Goal: Information Seeking & Learning: Learn about a topic

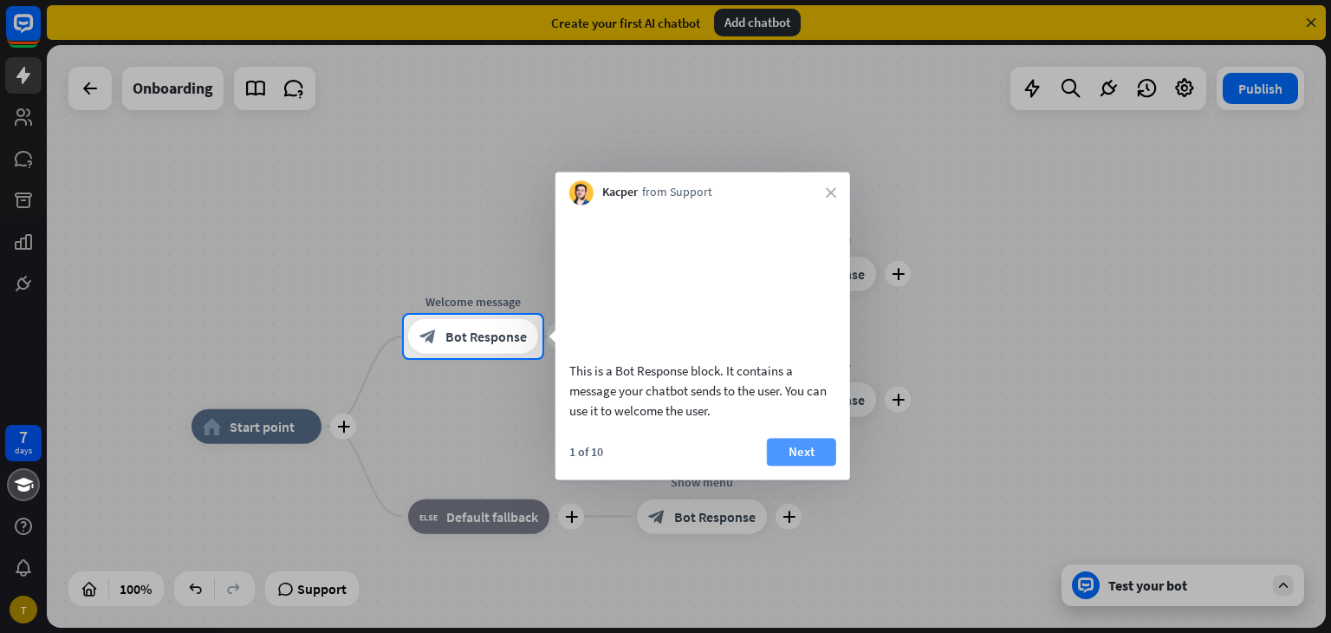
click at [790, 465] on button "Next" at bounding box center [801, 452] width 69 height 28
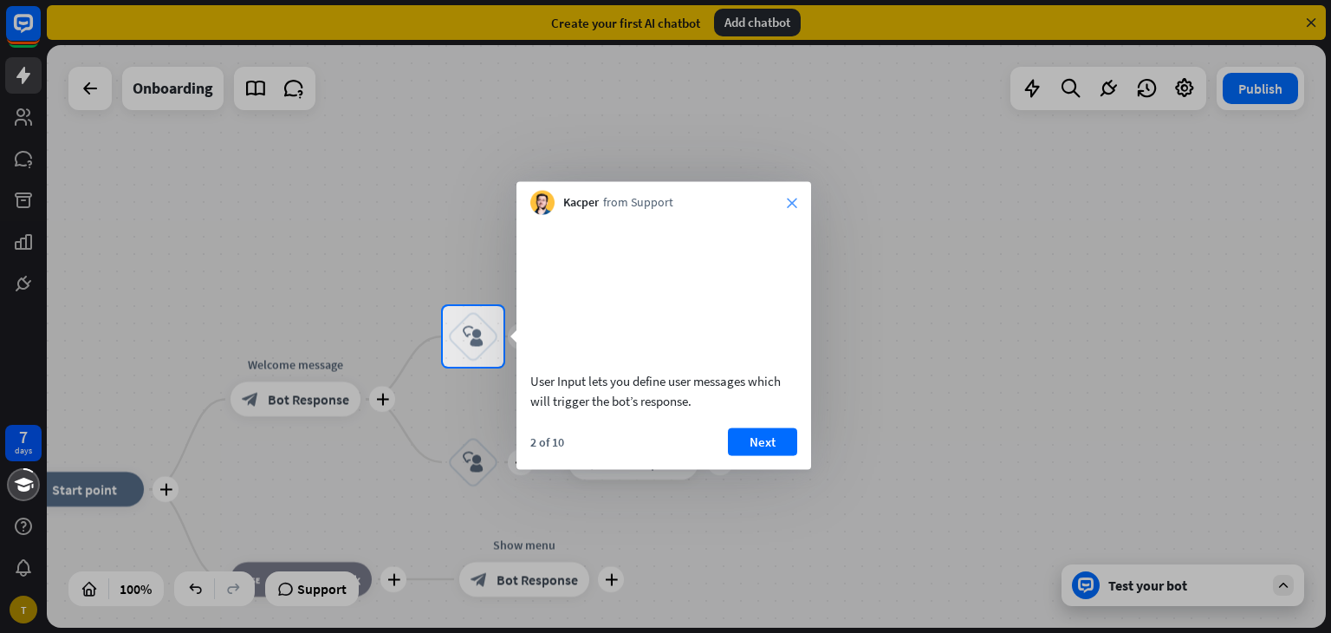
click at [793, 198] on icon "close" at bounding box center [792, 203] width 10 height 10
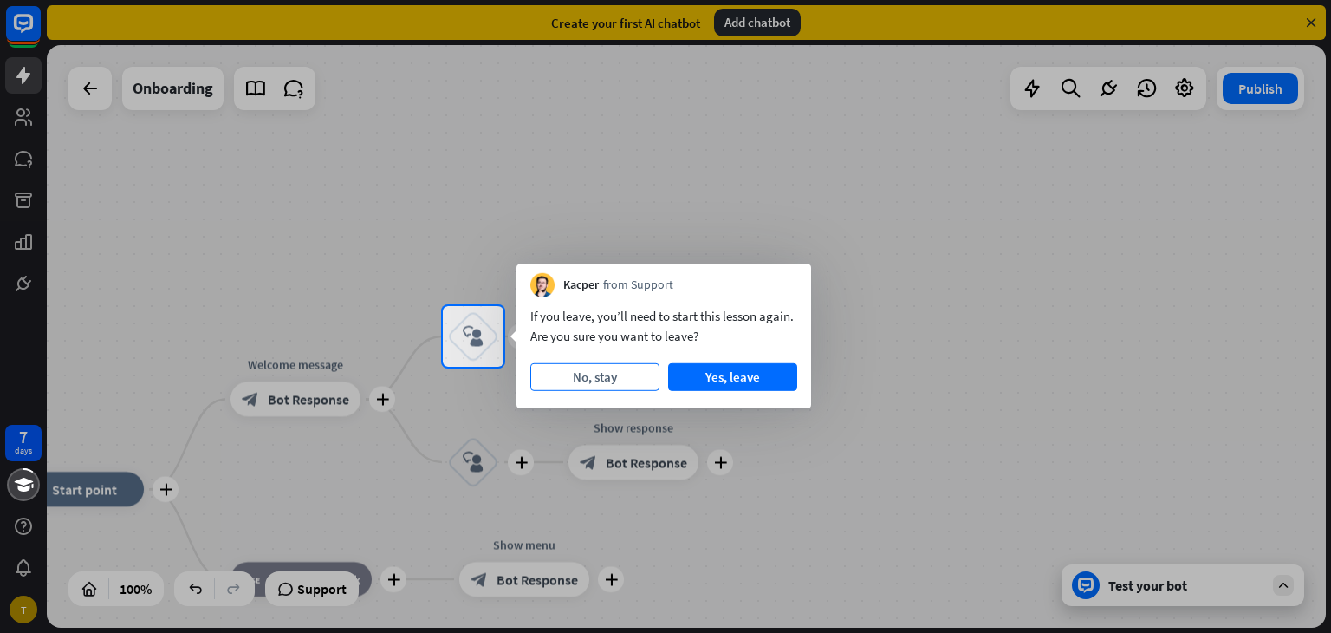
click at [620, 379] on button "No, stay" at bounding box center [594, 377] width 129 height 28
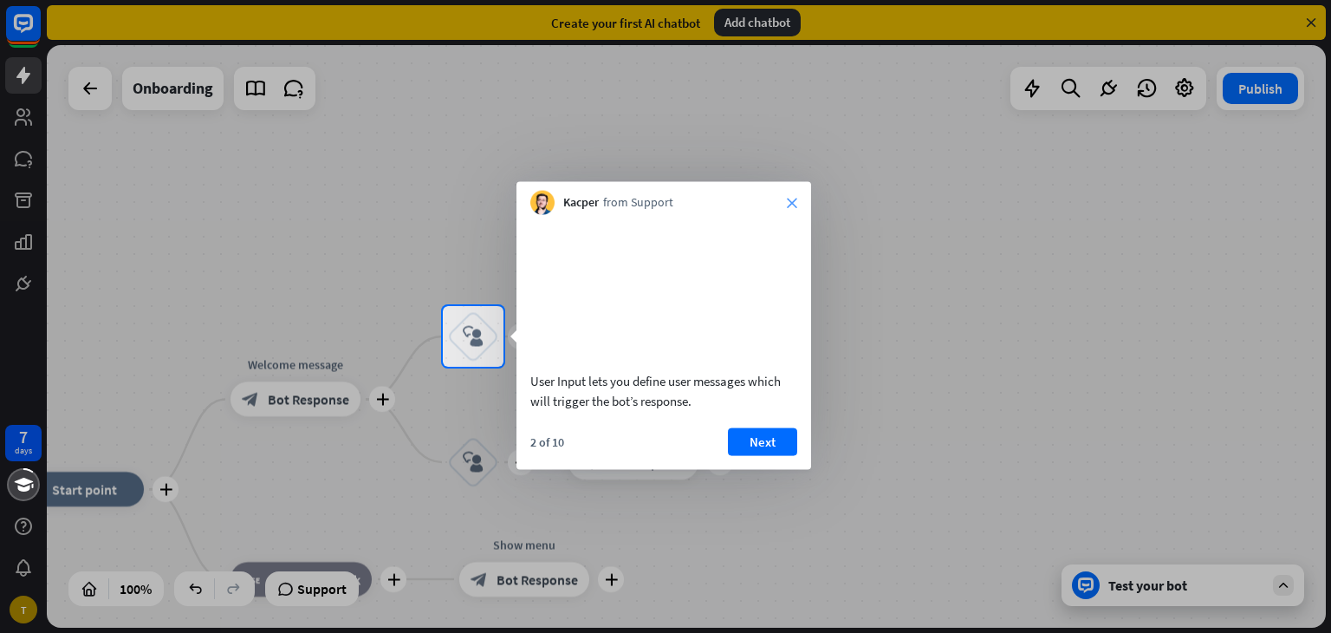
click at [796, 198] on icon "close" at bounding box center [792, 203] width 10 height 10
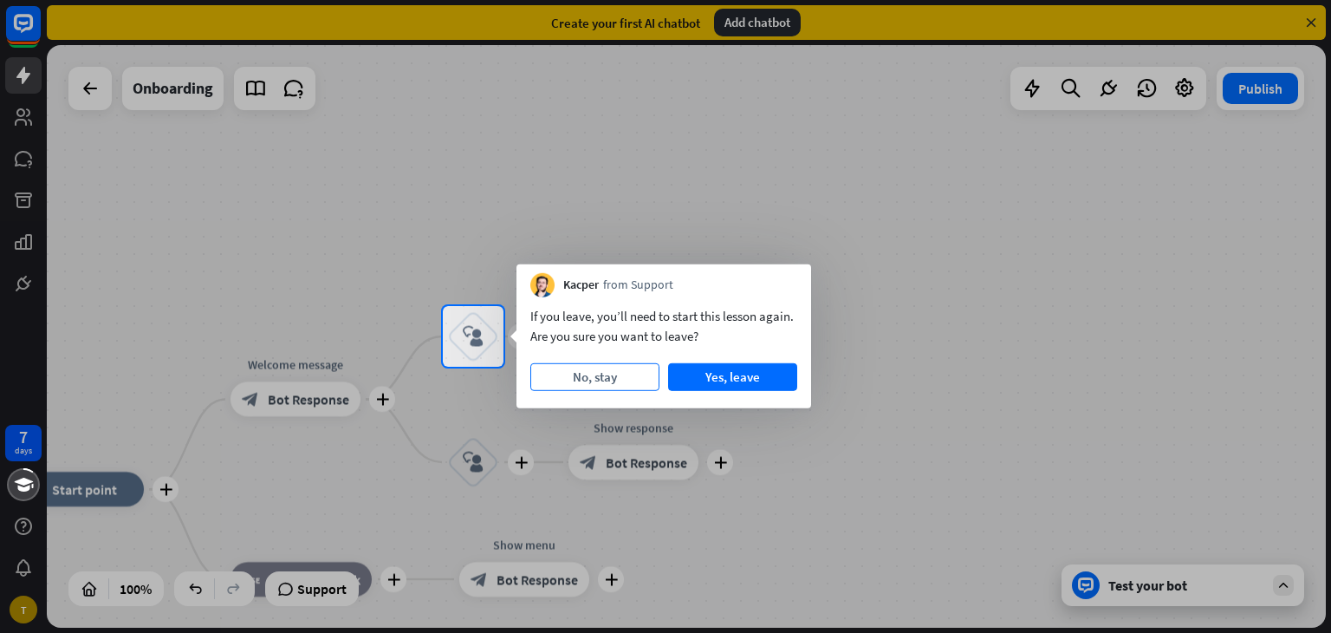
click at [656, 382] on button "No, stay" at bounding box center [594, 377] width 129 height 28
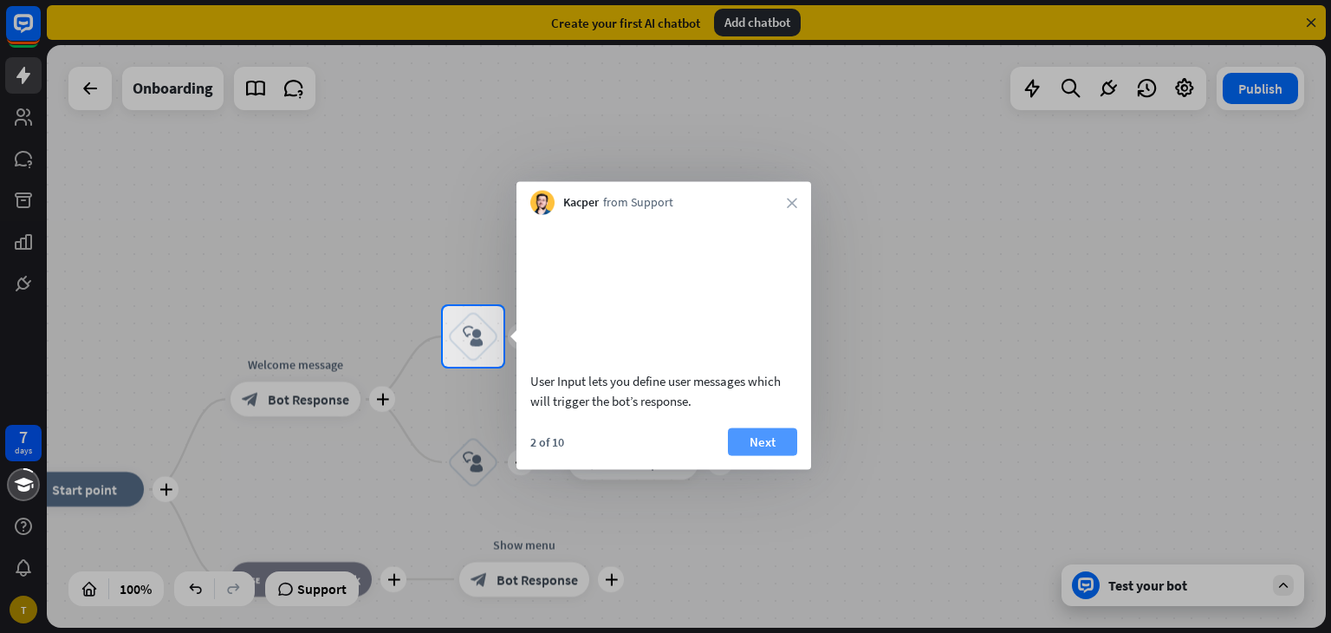
click at [785, 455] on button "Next" at bounding box center [762, 441] width 69 height 28
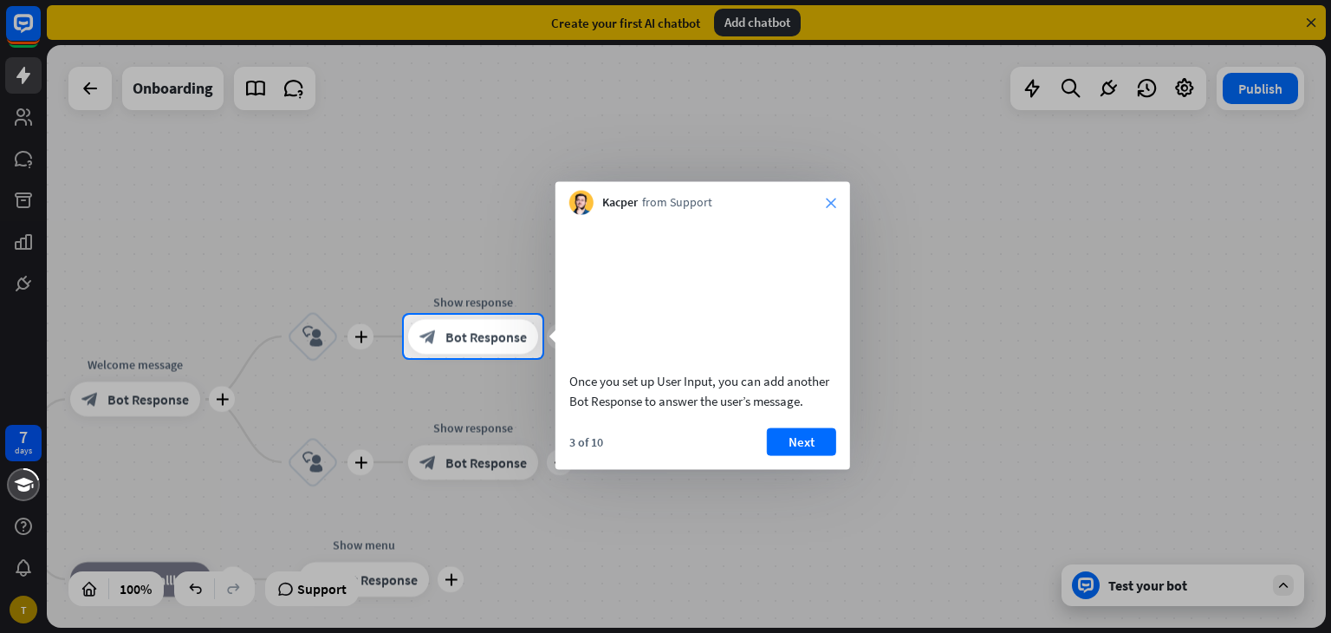
click at [834, 198] on icon "close" at bounding box center [831, 203] width 10 height 10
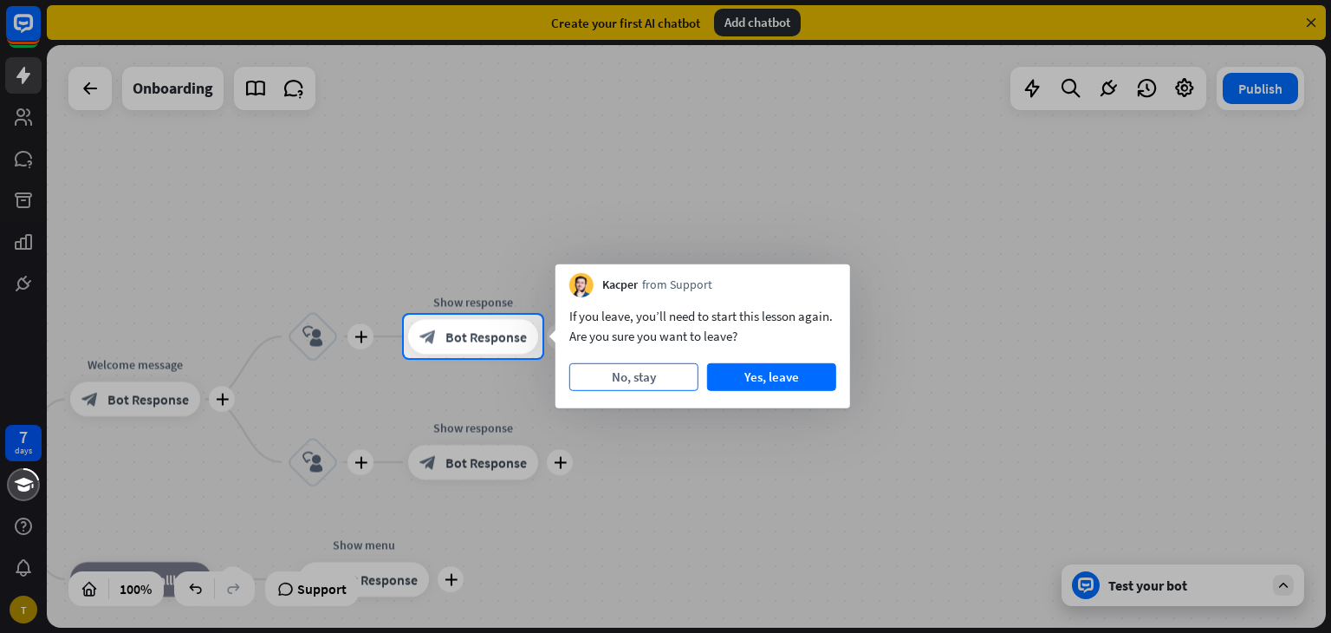
click at [648, 381] on button "No, stay" at bounding box center [633, 377] width 129 height 28
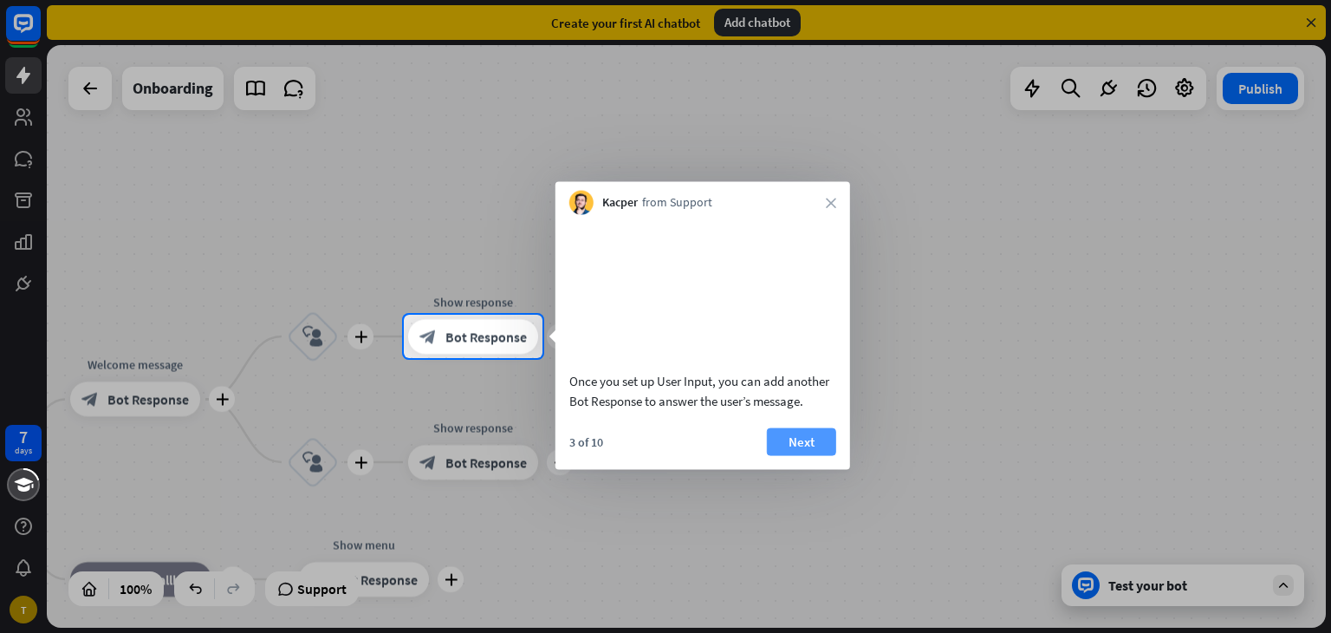
click at [808, 455] on button "Next" at bounding box center [801, 441] width 69 height 28
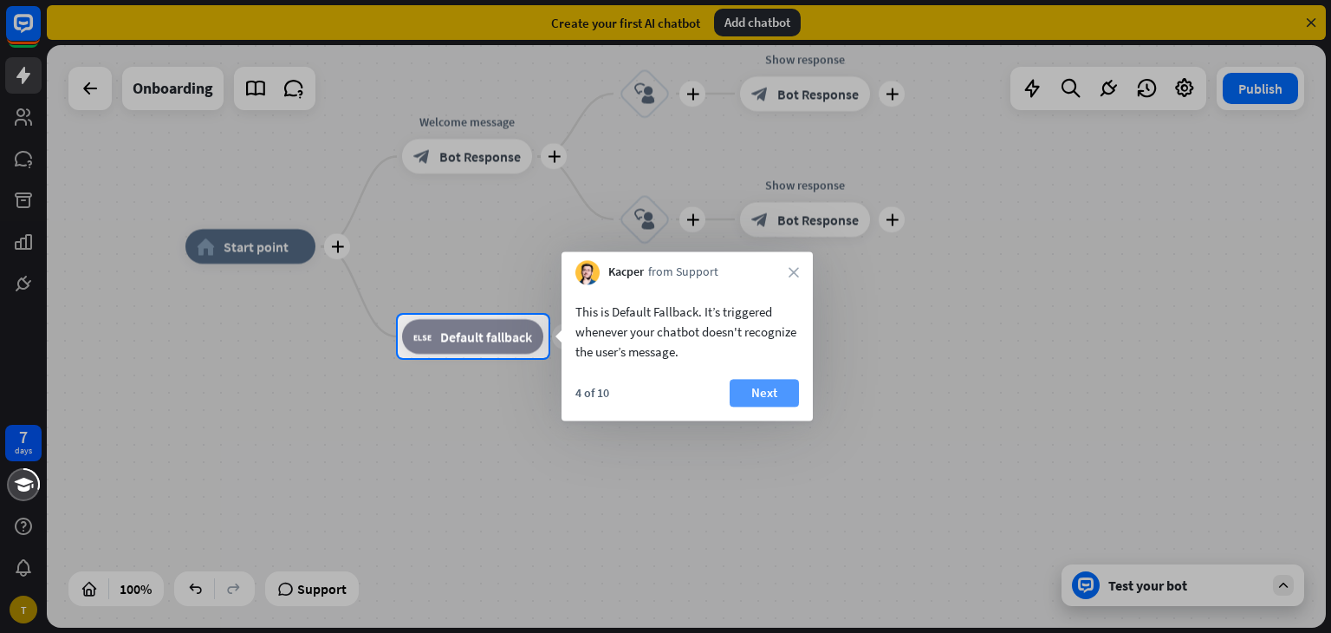
click at [770, 390] on button "Next" at bounding box center [764, 393] width 69 height 28
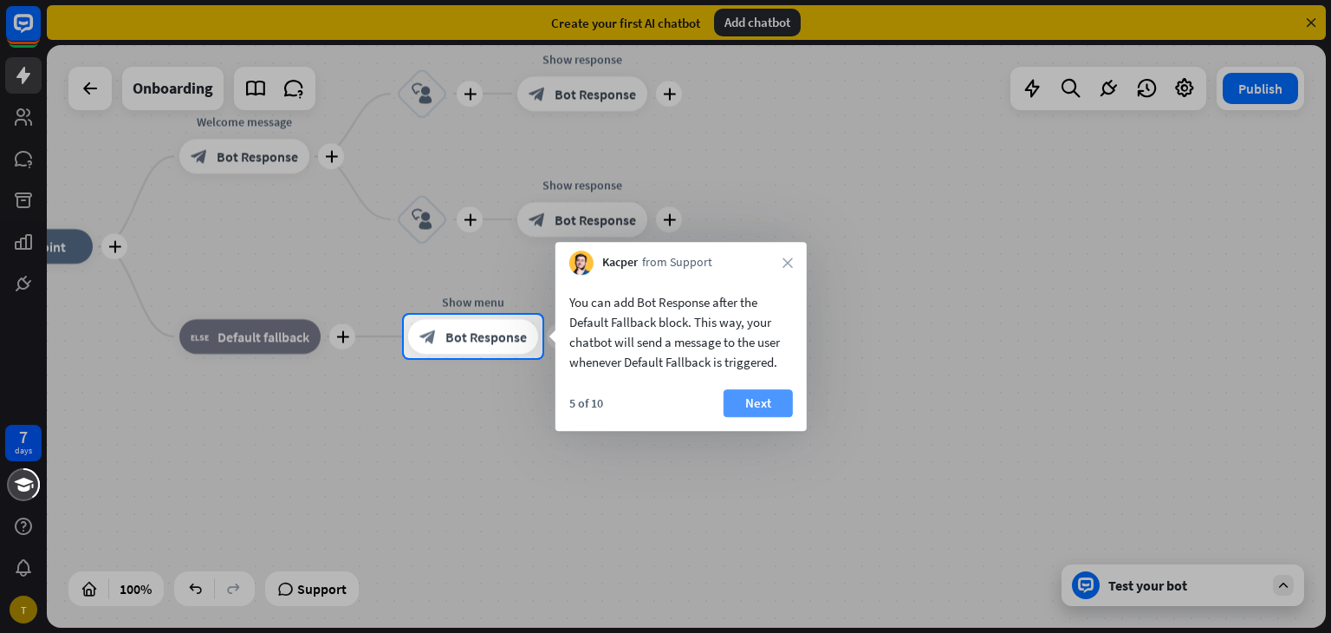
click at [738, 409] on button "Next" at bounding box center [758, 403] width 69 height 28
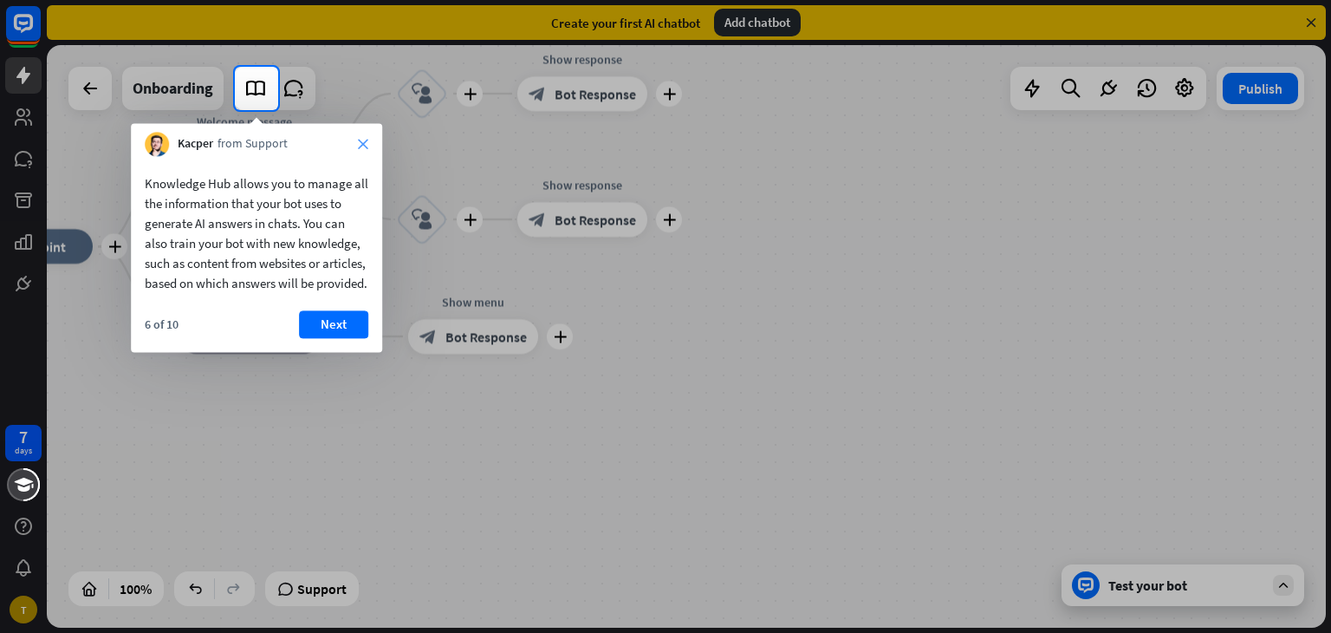
click at [360, 146] on icon "close" at bounding box center [363, 144] width 10 height 10
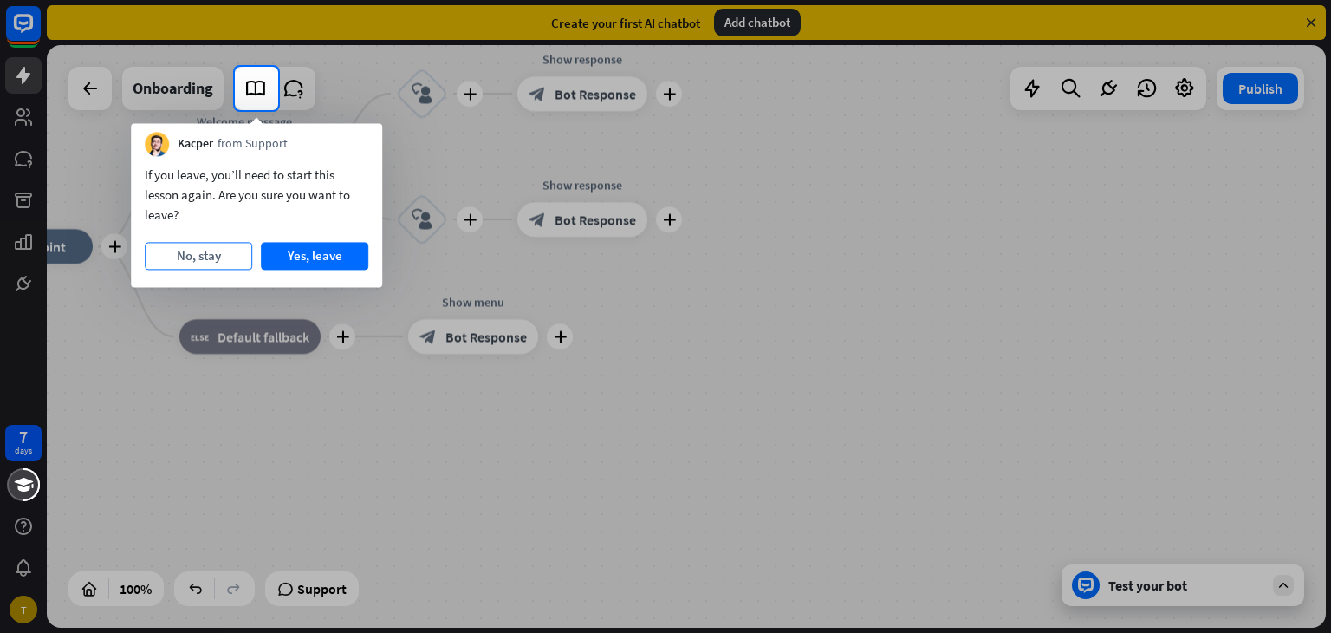
click at [234, 246] on button "No, stay" at bounding box center [198, 256] width 107 height 28
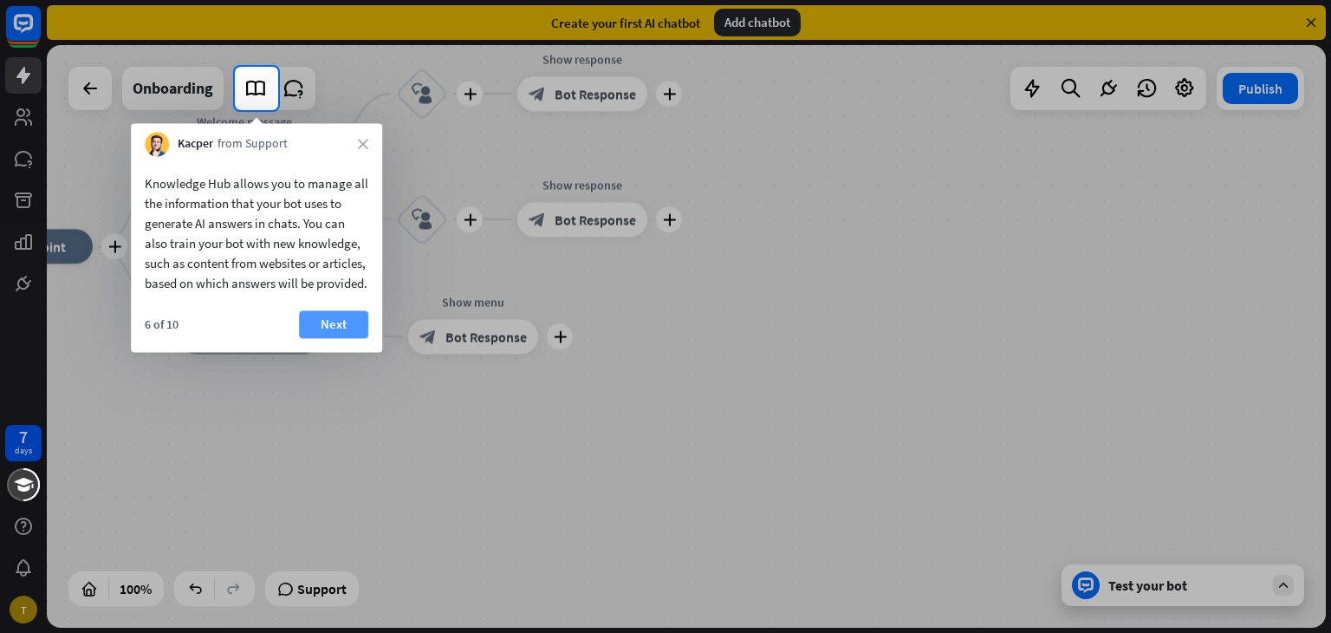
click at [329, 338] on button "Next" at bounding box center [333, 324] width 69 height 28
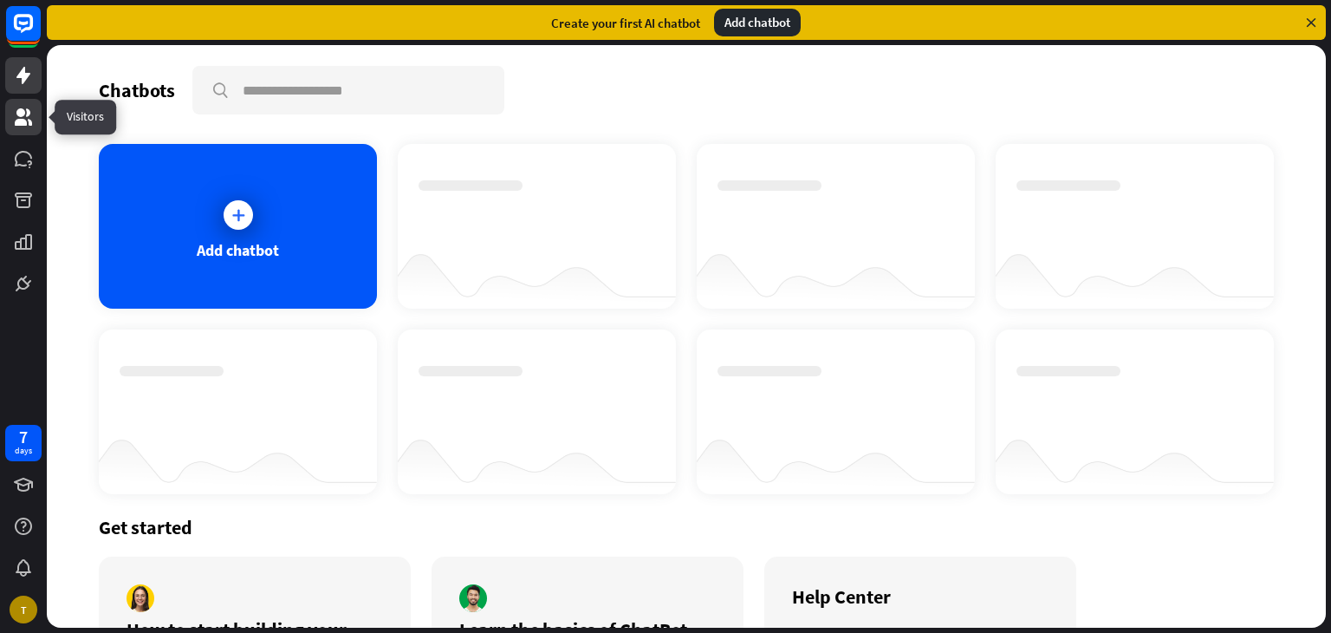
click at [22, 107] on icon at bounding box center [23, 117] width 21 height 21
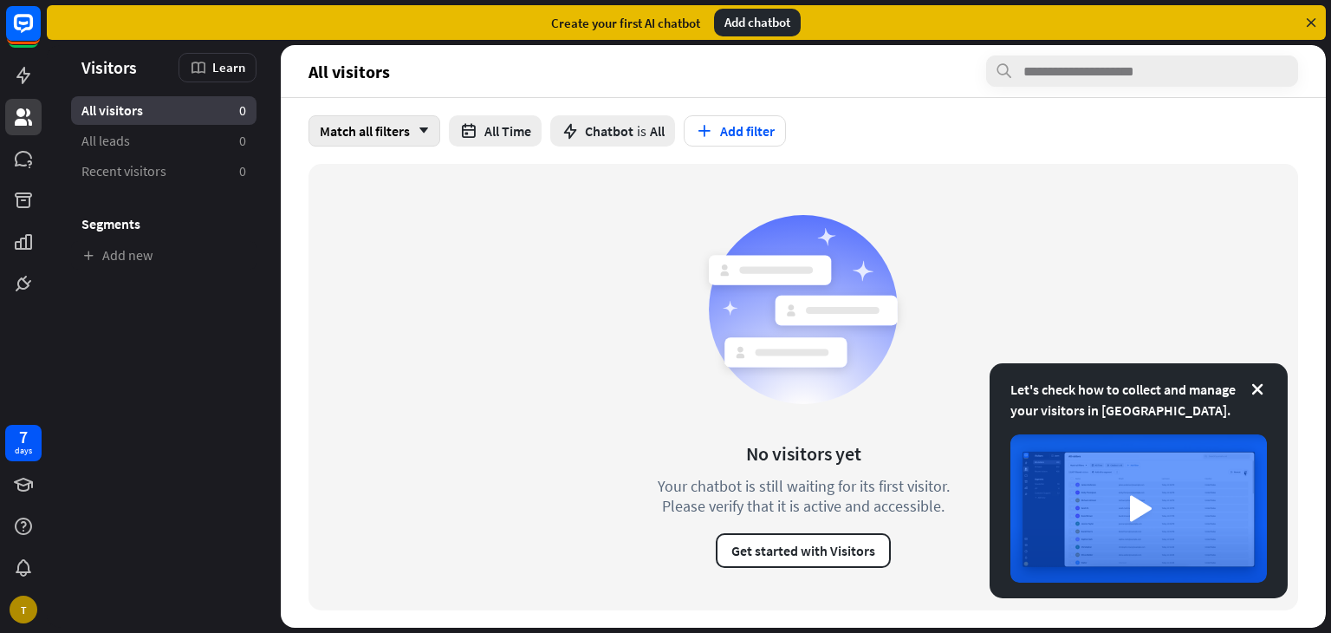
click at [420, 133] on icon "arrow_down" at bounding box center [419, 131] width 19 height 10
click at [133, 132] on link "All leads 0" at bounding box center [163, 141] width 185 height 29
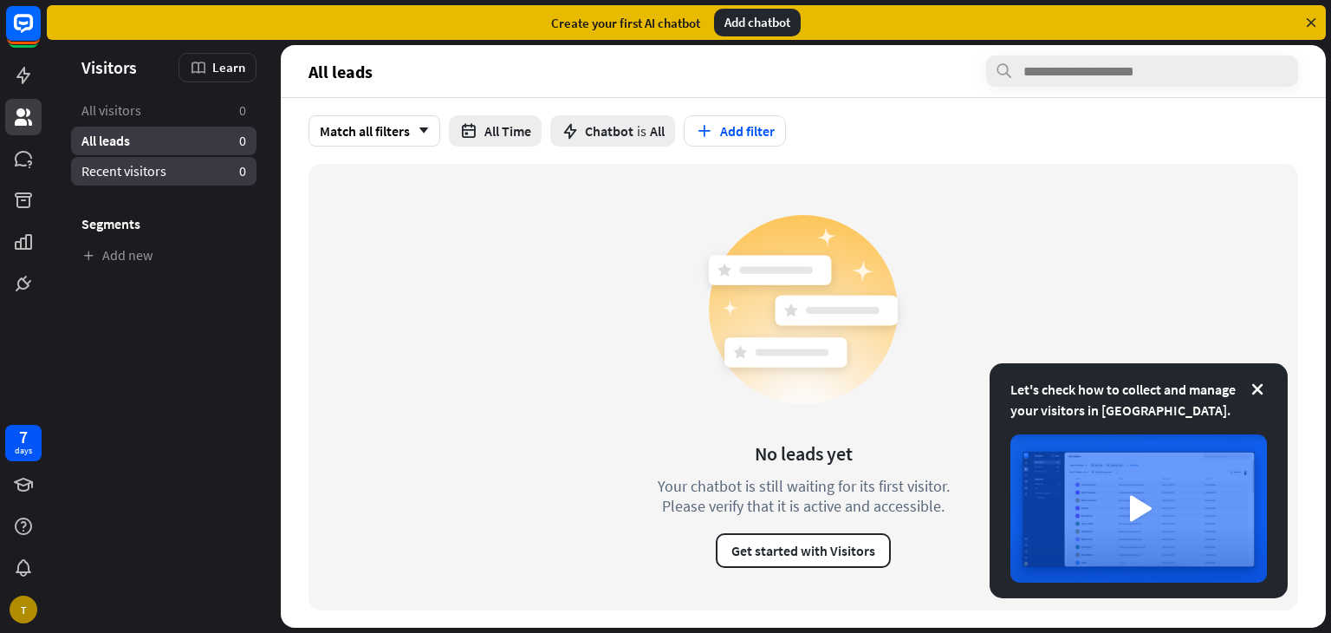
click at [206, 177] on link "Recent visitors 0" at bounding box center [163, 171] width 185 height 29
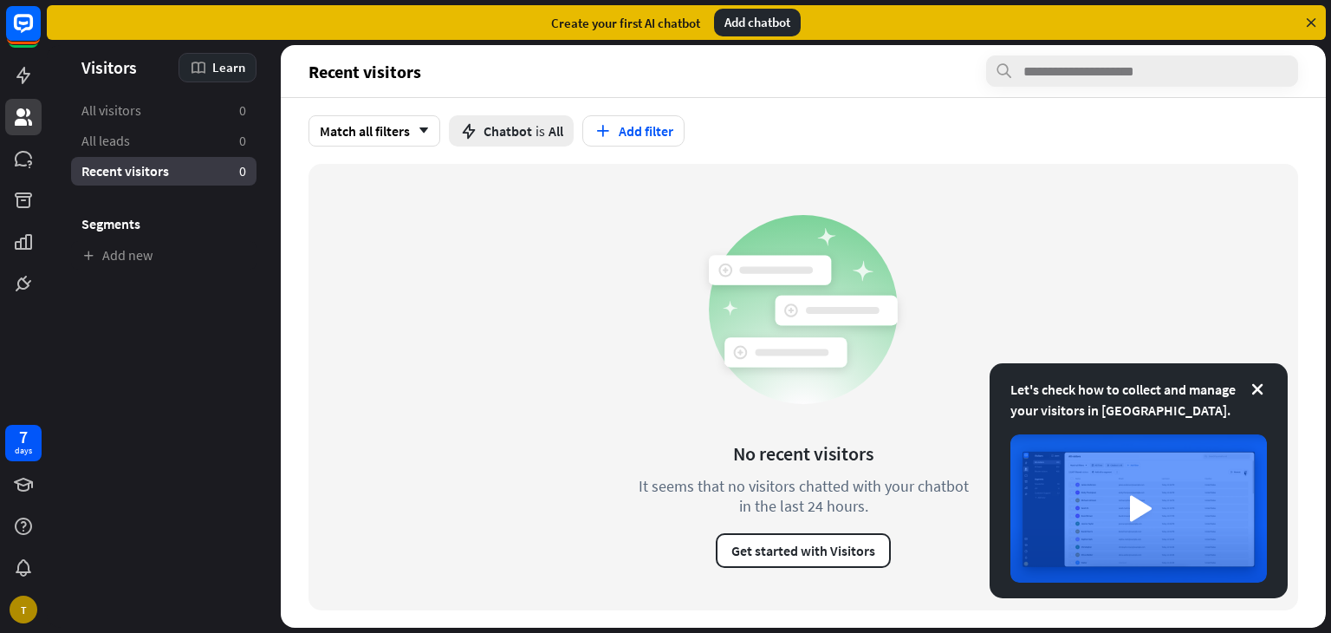
click at [207, 68] on icon at bounding box center [198, 67] width 17 height 17
click at [301, 108] on div "Get started with Visitors" at bounding box center [270, 114] width 153 height 34
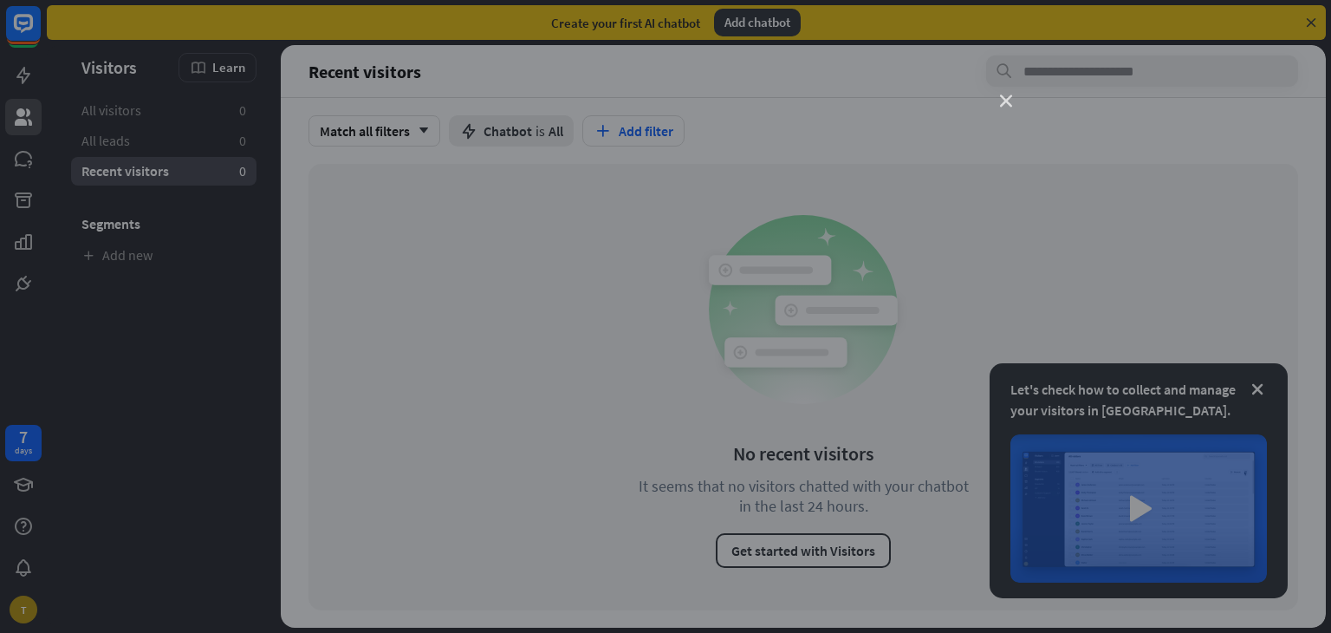
click at [1007, 101] on icon "close" at bounding box center [1006, 101] width 12 height 12
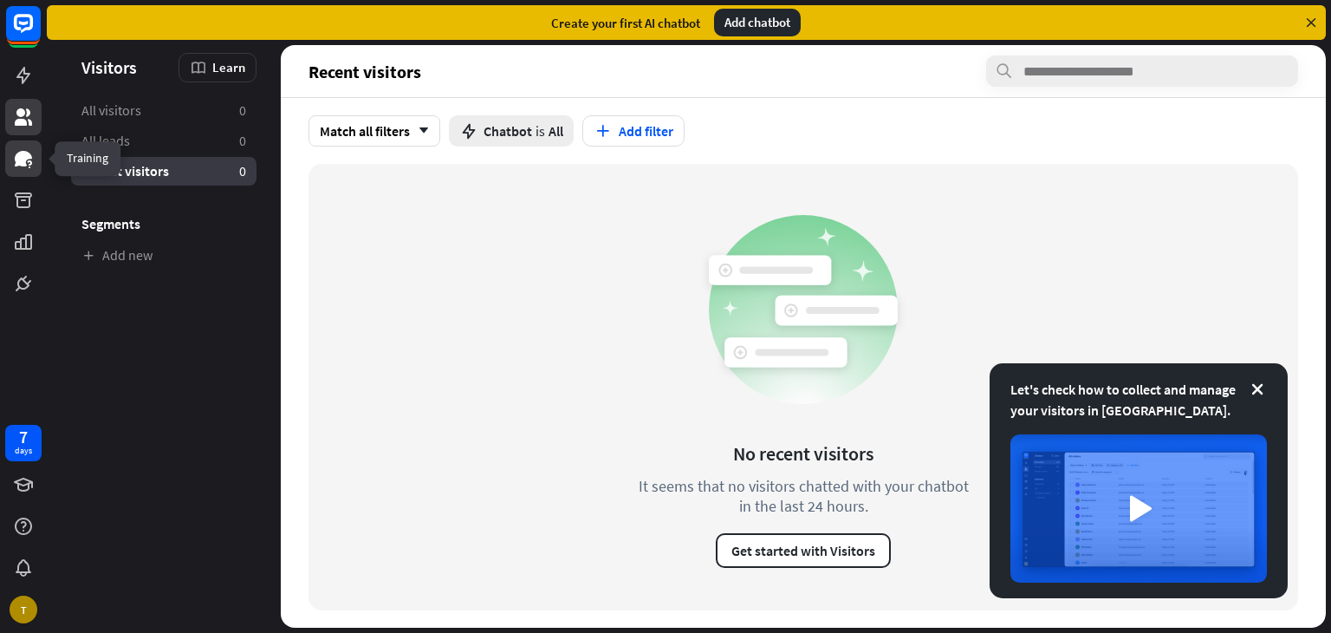
click at [17, 163] on icon at bounding box center [23, 159] width 17 height 16
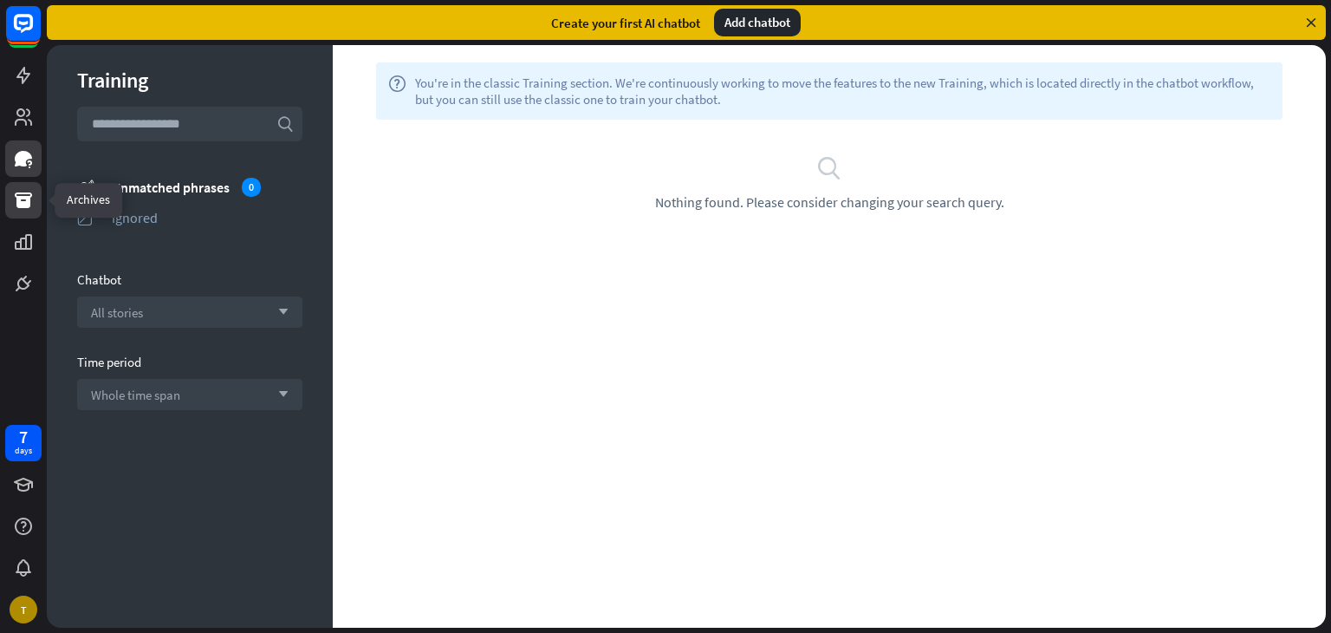
click at [28, 216] on link at bounding box center [23, 200] width 36 height 36
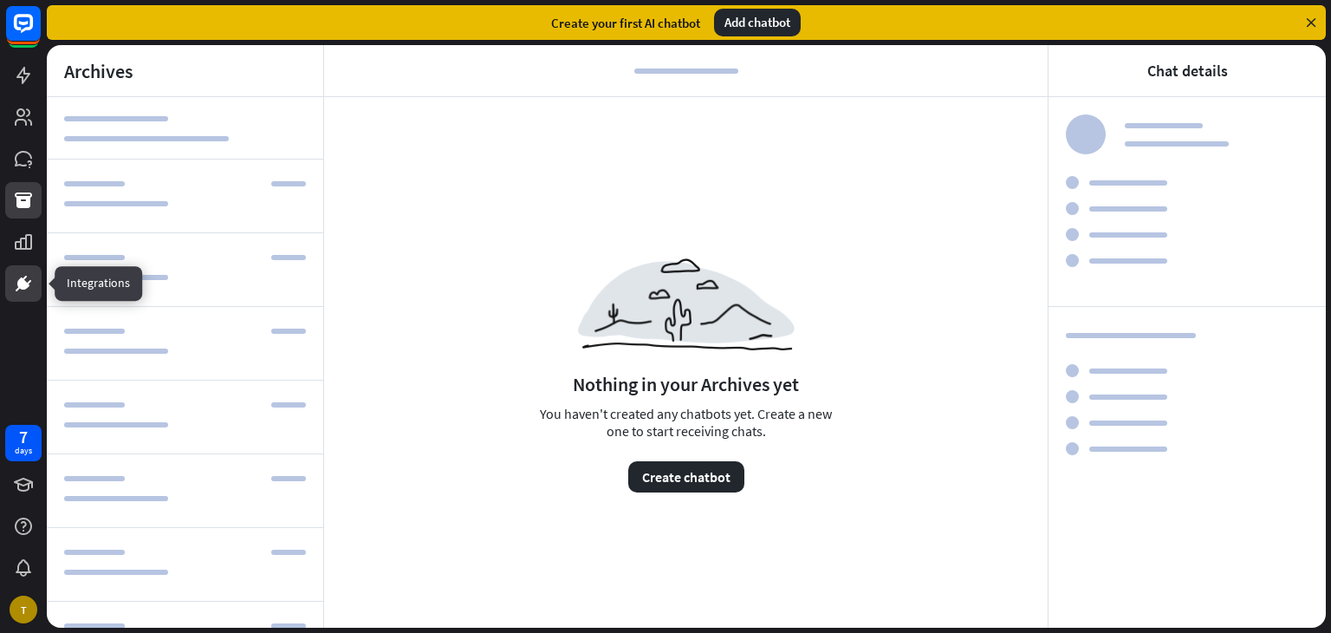
click at [13, 266] on link at bounding box center [23, 283] width 36 height 36
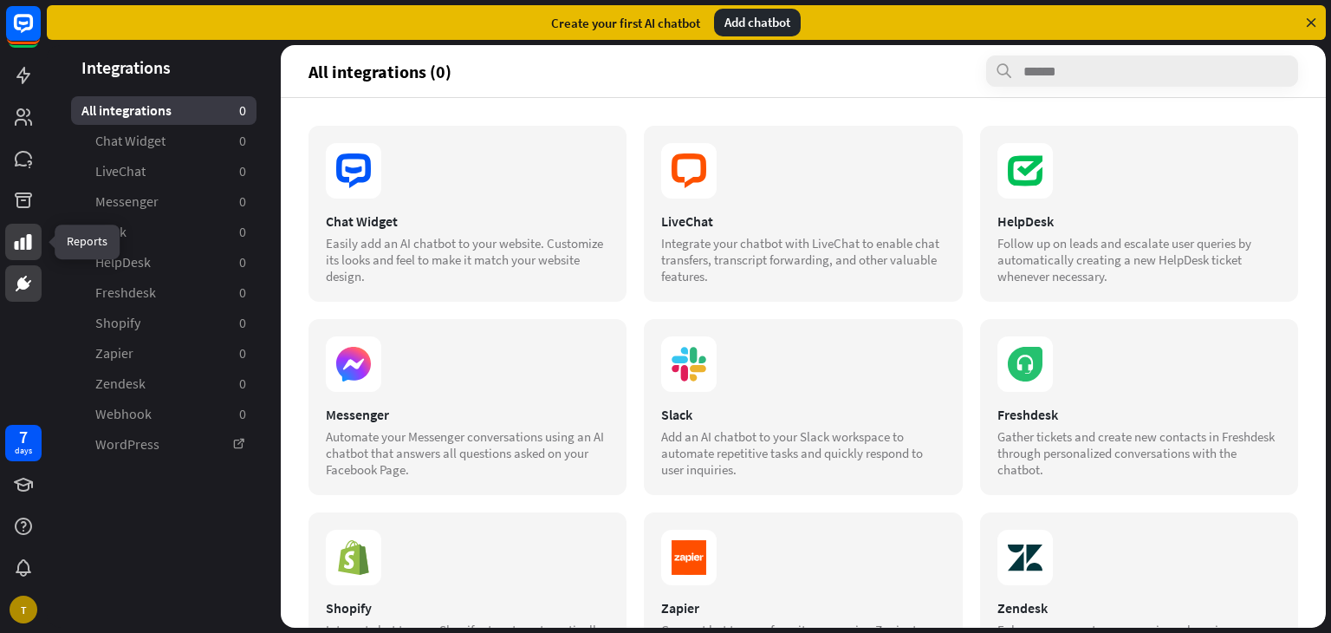
click at [19, 251] on icon at bounding box center [23, 241] width 21 height 21
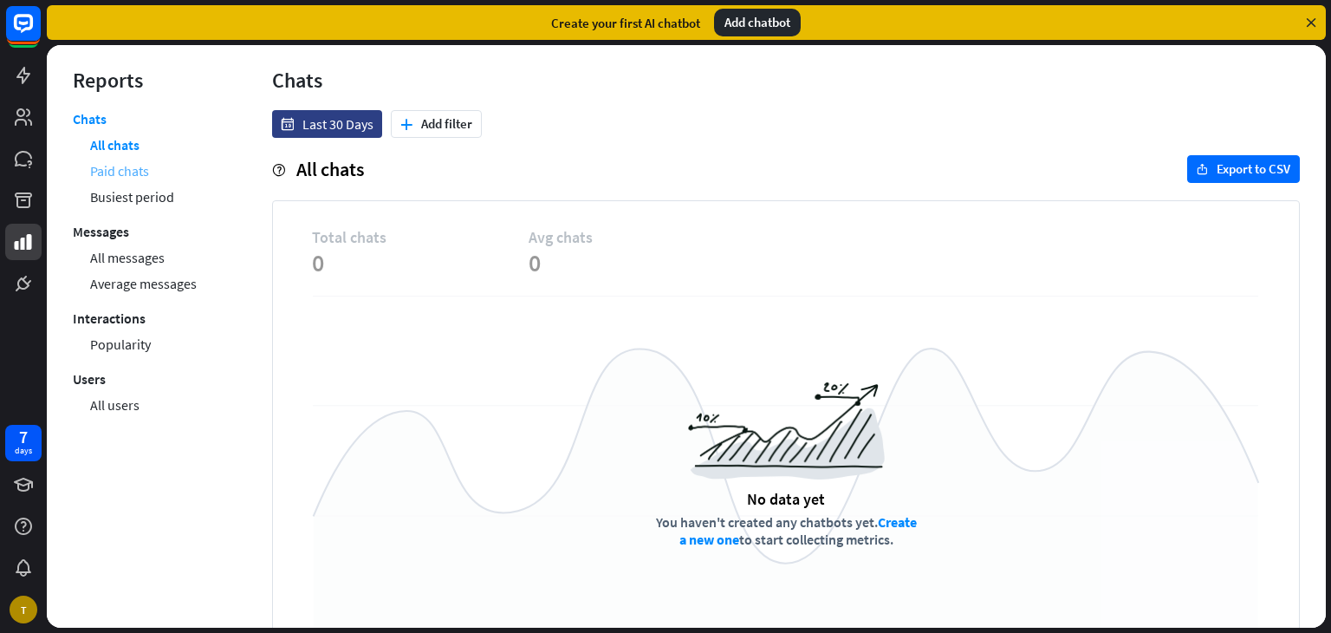
click at [135, 183] on link "Paid chats" at bounding box center [119, 171] width 59 height 26
click at [132, 196] on link "Busiest period" at bounding box center [132, 197] width 84 height 26
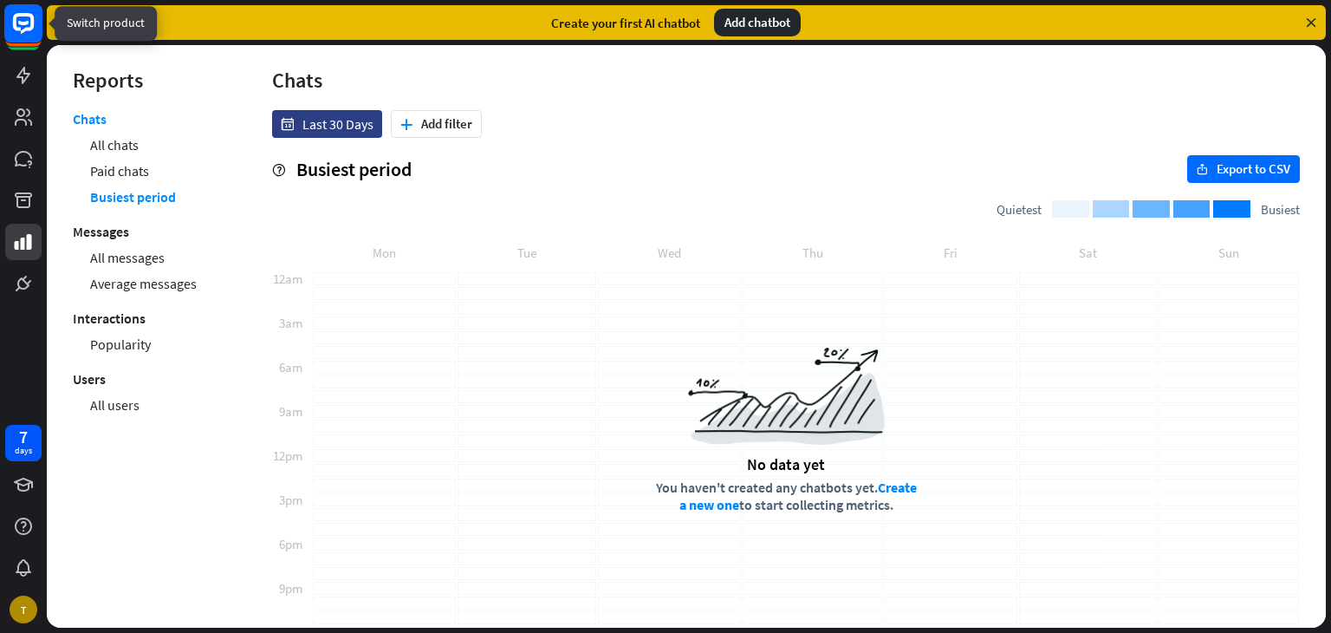
click at [21, 36] on rect at bounding box center [23, 23] width 38 height 38
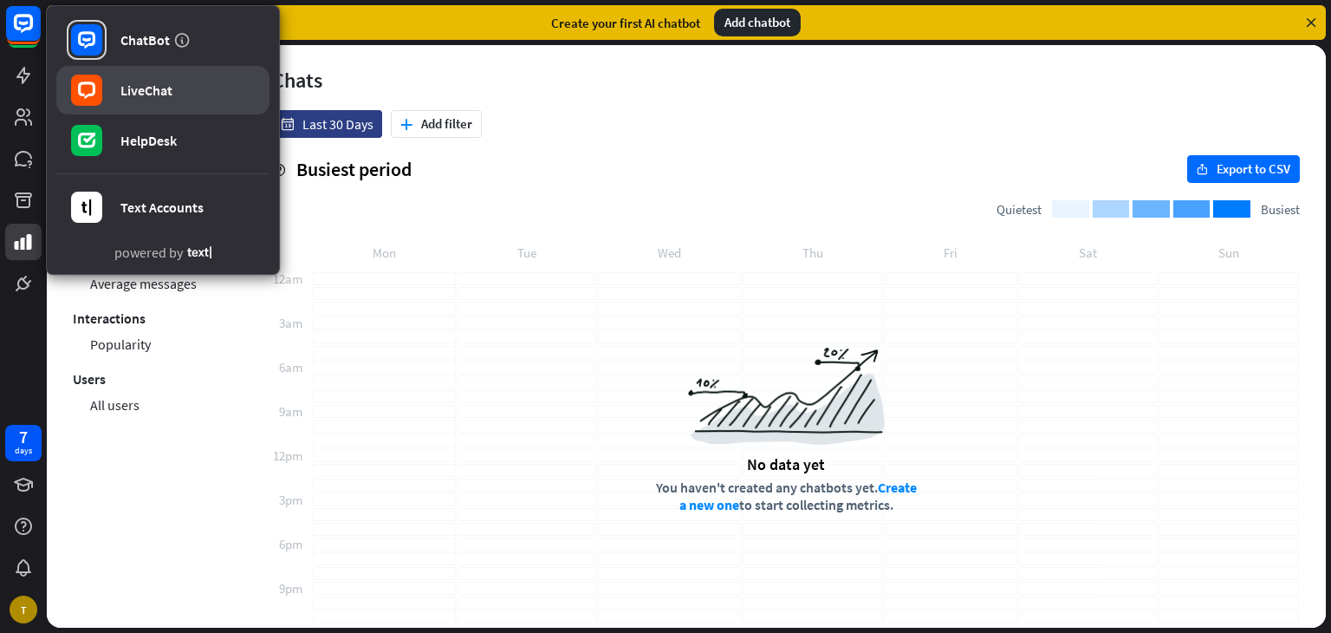
click at [185, 91] on link "LiveChat" at bounding box center [162, 90] width 213 height 49
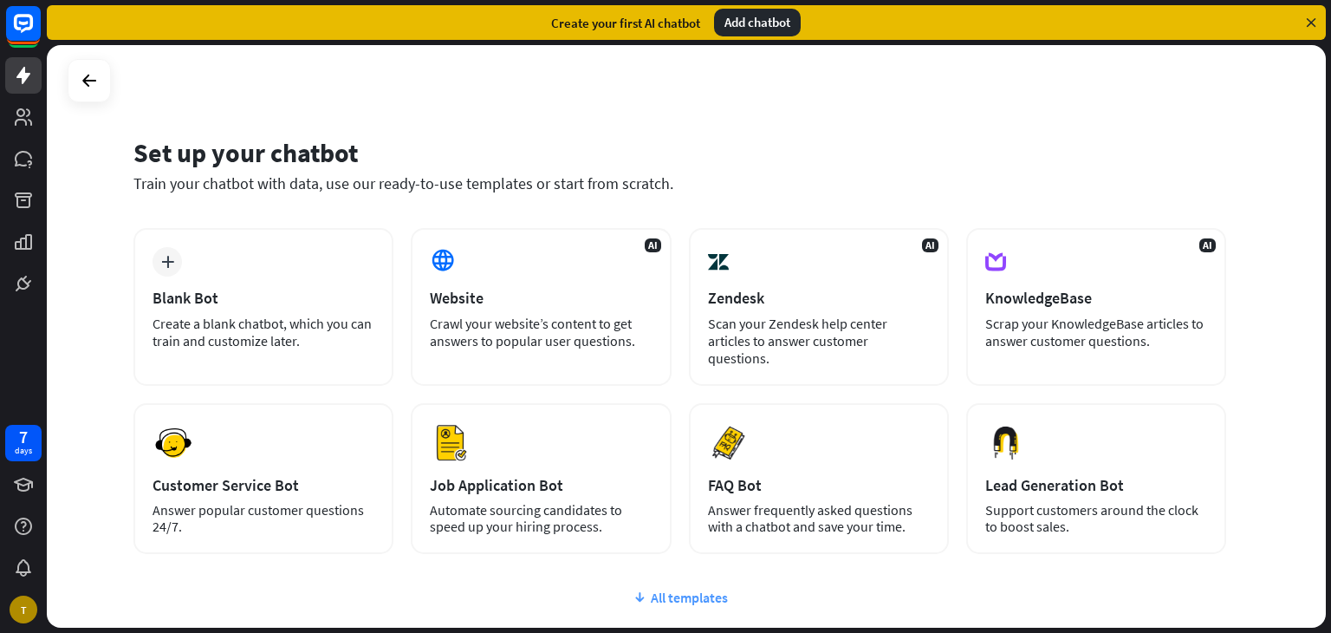
drag, startPoint x: 881, startPoint y: 577, endPoint x: 763, endPoint y: 13, distance: 576.4
click at [881, 589] on div "All templates" at bounding box center [679, 597] width 1093 height 17
